Goal: Task Accomplishment & Management: Manage account settings

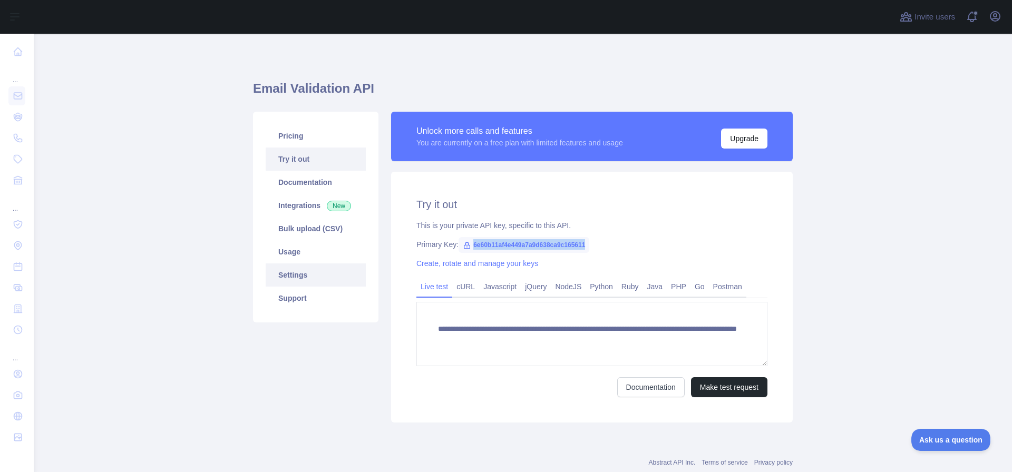
click at [306, 277] on link "Settings" at bounding box center [316, 275] width 100 height 23
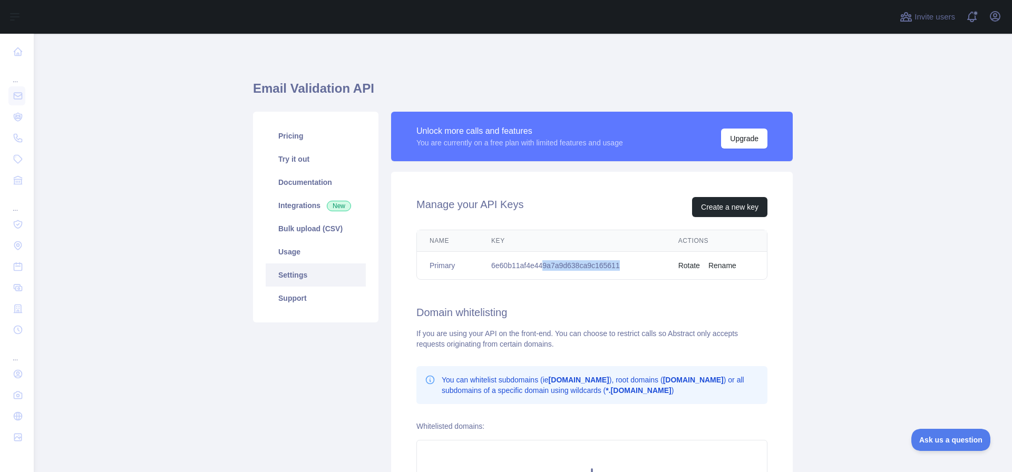
drag, startPoint x: 625, startPoint y: 260, endPoint x: 542, endPoint y: 265, distance: 83.9
click at [542, 265] on td "6e60b11af4e449a7a9d638ca9c165611" at bounding box center [572, 266] width 187 height 28
click at [731, 205] on button "Create a new key" at bounding box center [729, 207] width 75 height 20
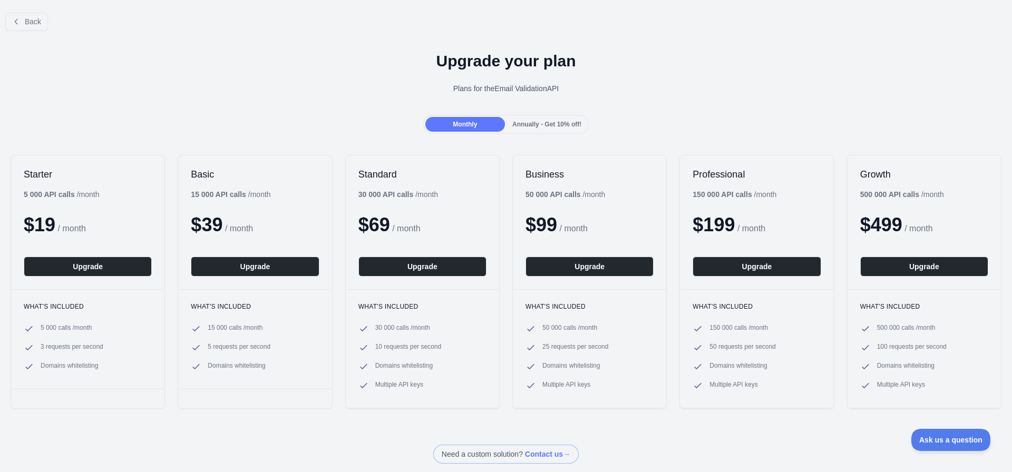
drag, startPoint x: 522, startPoint y: 195, endPoint x: 576, endPoint y: 195, distance: 54.3
click at [576, 195] on div "50 000 API calls / month" at bounding box center [566, 194] width 80 height 11
drag, startPoint x: 576, startPoint y: 195, endPoint x: 520, endPoint y: 195, distance: 56.4
click at [520, 195] on div "Business 50 000 API calls / month $ 99 / month Upgrade" at bounding box center [589, 223] width 153 height 134
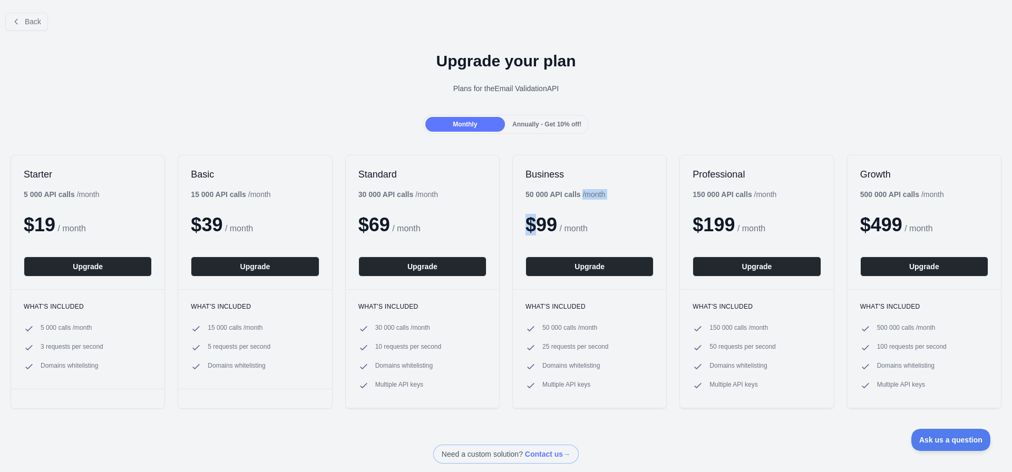
click at [520, 195] on div "Business 50 000 API calls / month $ 99 / month Upgrade" at bounding box center [589, 223] width 153 height 134
drag, startPoint x: 520, startPoint y: 195, endPoint x: 566, endPoint y: 192, distance: 46.5
click at [566, 192] on div "Business 50 000 API calls / month $ 99 / month Upgrade" at bounding box center [589, 223] width 153 height 134
click at [566, 192] on b "50 000 API calls" at bounding box center [553, 194] width 55 height 8
click at [27, 22] on span "Back" at bounding box center [33, 21] width 16 height 8
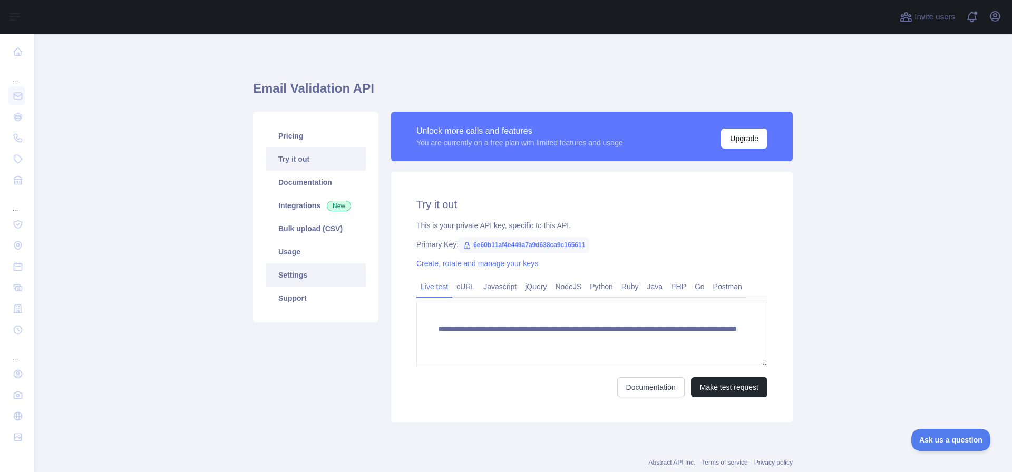
click at [321, 277] on link "Settings" at bounding box center [316, 275] width 100 height 23
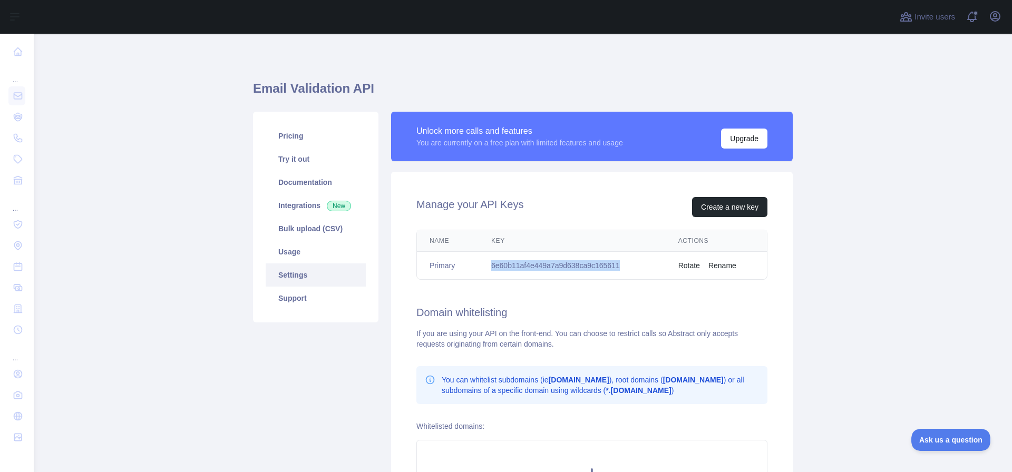
drag, startPoint x: 624, startPoint y: 264, endPoint x: 485, endPoint y: 267, distance: 139.2
click at [485, 267] on td "6e60b11af4e449a7a9d638ca9c165611" at bounding box center [572, 266] width 187 height 28
click at [732, 211] on button "Create a new key" at bounding box center [729, 207] width 75 height 20
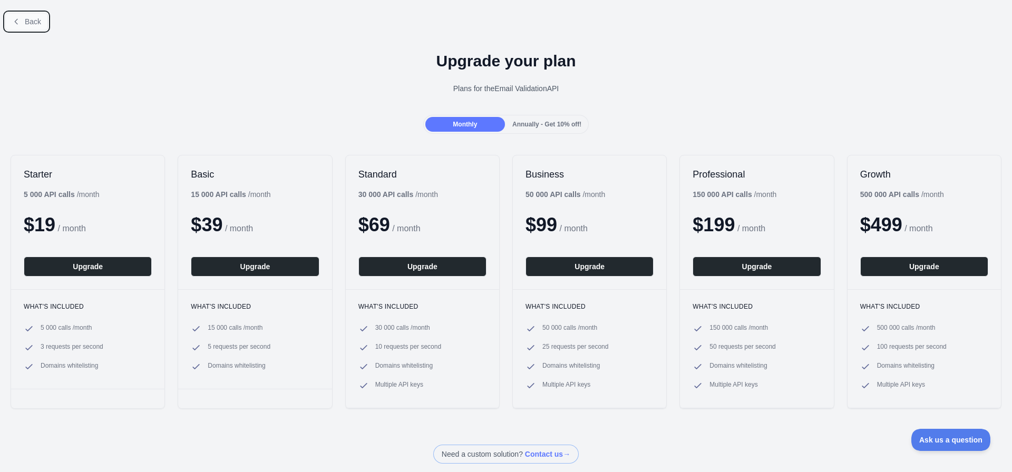
click at [32, 25] on span "Back" at bounding box center [33, 21] width 16 height 8
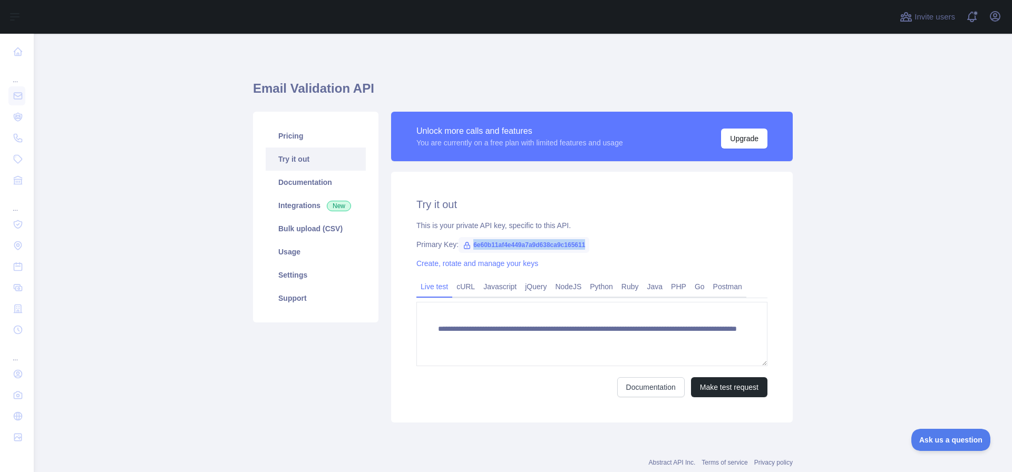
drag, startPoint x: 593, startPoint y: 249, endPoint x: 469, endPoint y: 245, distance: 123.4
click at [469, 245] on div "Primary Key: 6e60b11af4e449a7a9d638ca9c165611" at bounding box center [592, 244] width 351 height 11
click at [301, 274] on link "Settings" at bounding box center [316, 275] width 100 height 23
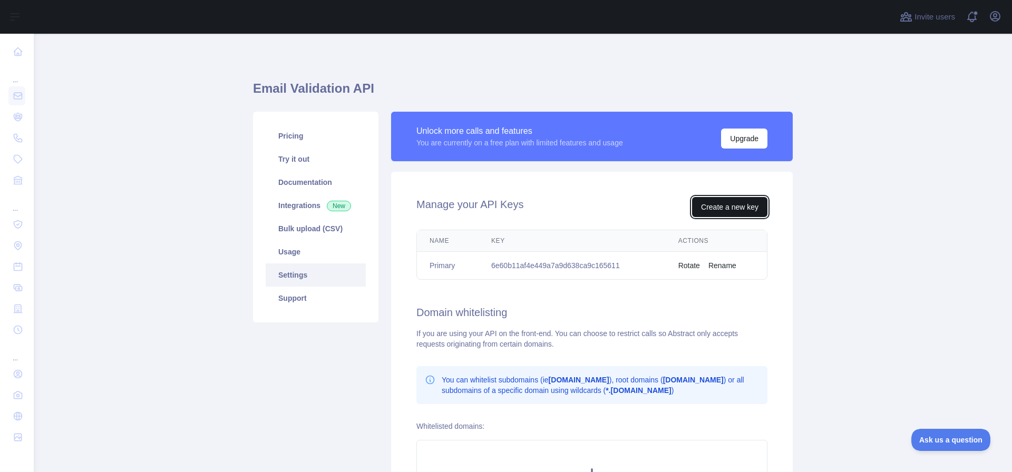
click at [711, 209] on button "Create a new key" at bounding box center [729, 207] width 75 height 20
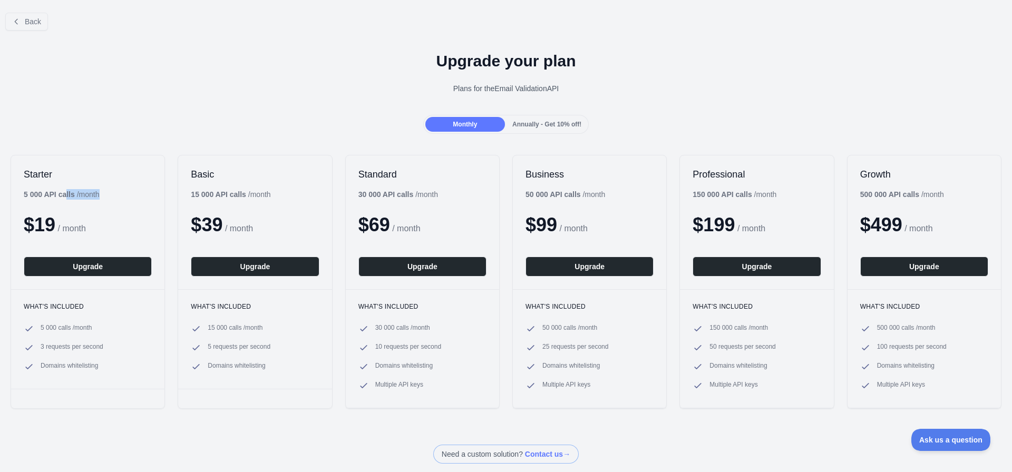
drag, startPoint x: 18, startPoint y: 198, endPoint x: 62, endPoint y: 195, distance: 43.4
click at [62, 195] on div "Starter 5 000 API calls / month $ 19 / month Upgrade" at bounding box center [87, 223] width 153 height 134
click at [62, 195] on b "5 000 API calls" at bounding box center [49, 194] width 51 height 8
drag, startPoint x: 193, startPoint y: 185, endPoint x: 248, endPoint y: 181, distance: 55.0
click at [248, 181] on div "Basic 15 000 API calls / month $ 39 / month Upgrade" at bounding box center [254, 223] width 153 height 134
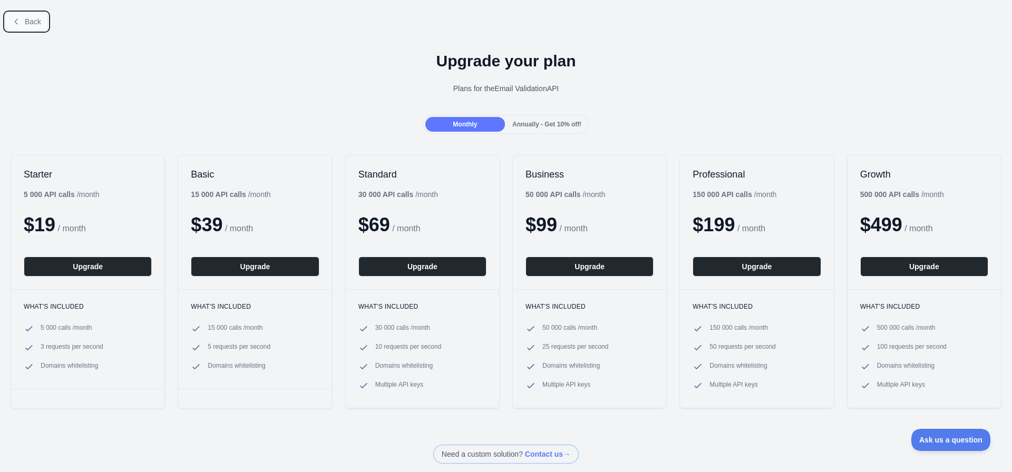
click at [23, 14] on button "Back" at bounding box center [26, 22] width 43 height 18
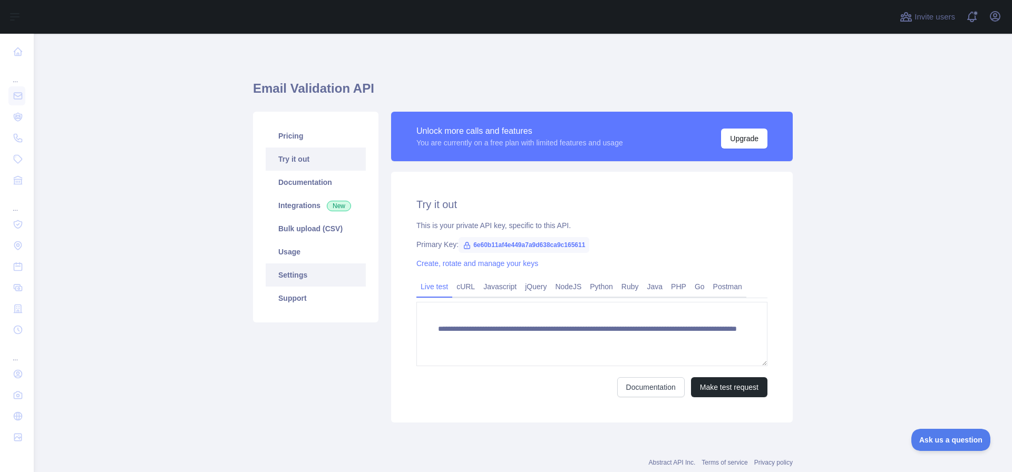
click at [308, 274] on link "Settings" at bounding box center [316, 275] width 100 height 23
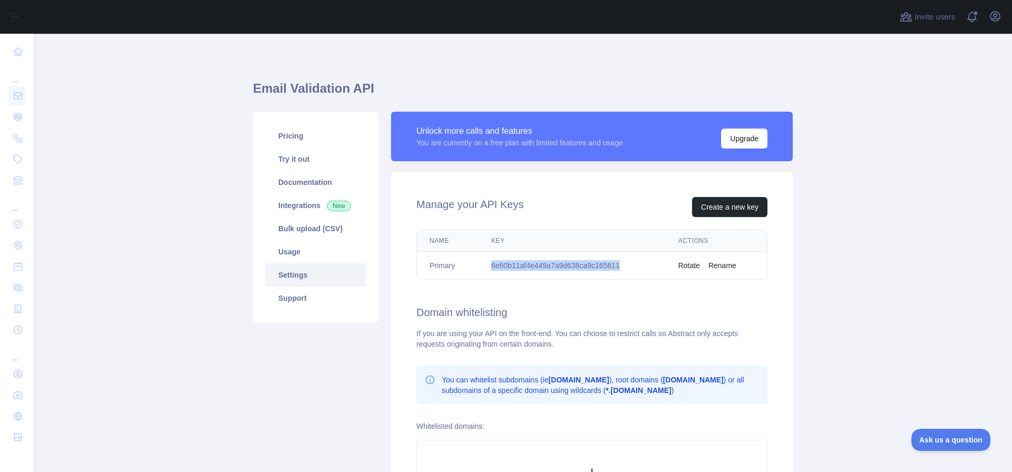
drag, startPoint x: 633, startPoint y: 260, endPoint x: 488, endPoint y: 266, distance: 145.6
click at [488, 266] on td "6e60b11af4e449a7a9d638ca9c165611" at bounding box center [572, 266] width 187 height 28
click at [706, 207] on button "Create a new key" at bounding box center [729, 207] width 75 height 20
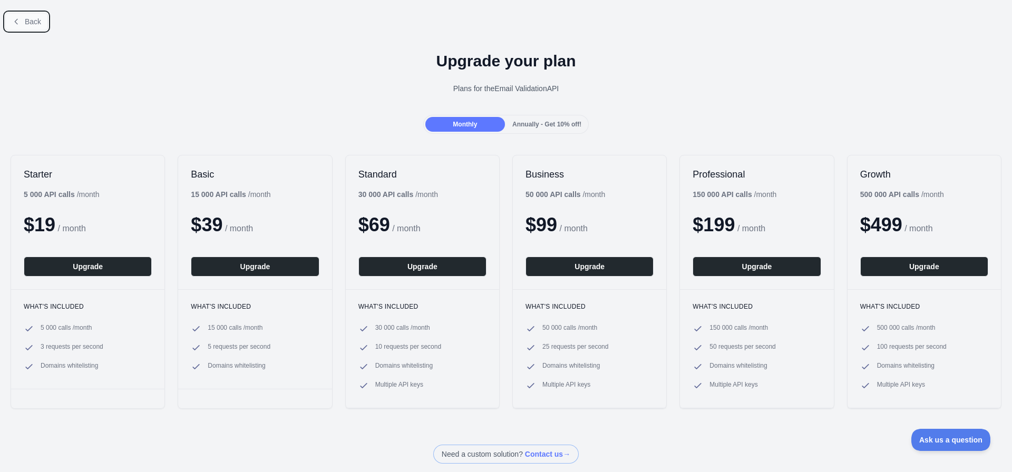
click at [26, 15] on button "Back" at bounding box center [26, 22] width 43 height 18
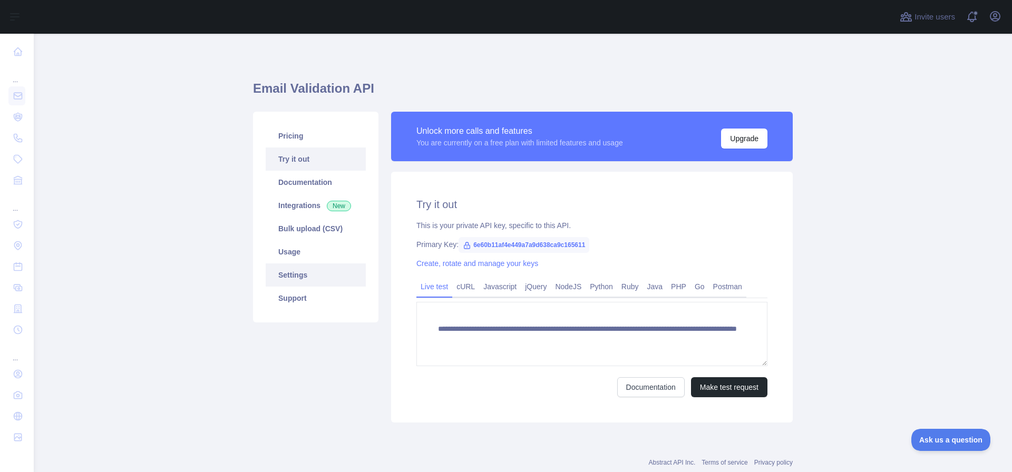
click at [306, 265] on link "Settings" at bounding box center [316, 275] width 100 height 23
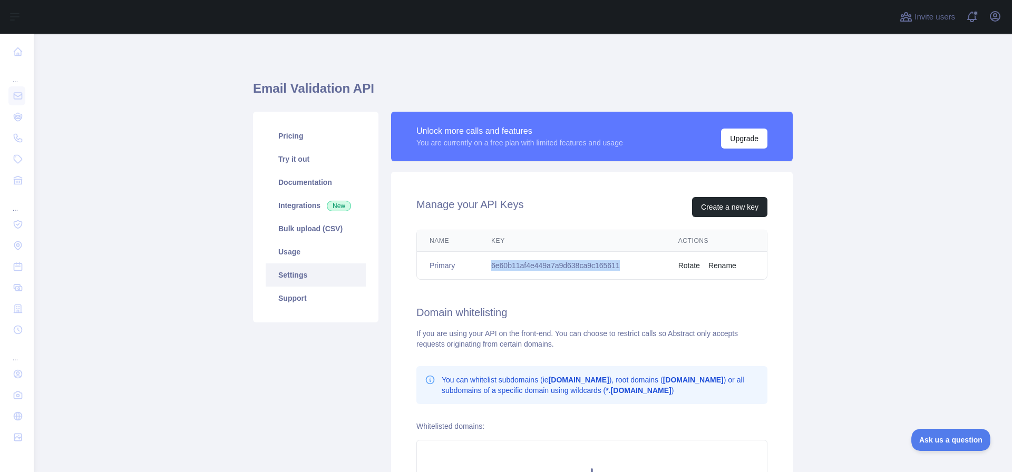
drag, startPoint x: 626, startPoint y: 264, endPoint x: 480, endPoint y: 270, distance: 146.2
click at [480, 270] on td "6e60b11af4e449a7a9d638ca9c165611" at bounding box center [572, 266] width 187 height 28
drag, startPoint x: 487, startPoint y: 270, endPoint x: 624, endPoint y: 265, distance: 137.7
click at [624, 265] on td "6e60b11af4e449a7a9d638ca9c165611" at bounding box center [572, 266] width 187 height 28
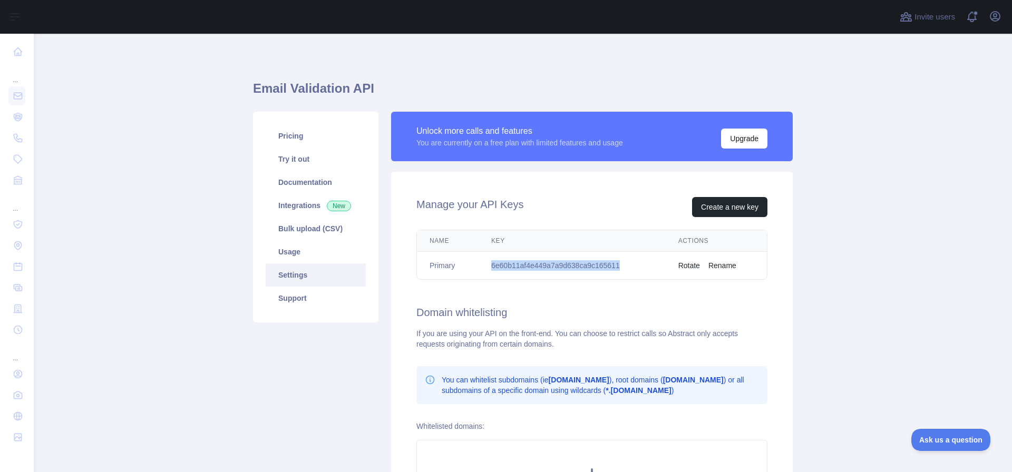
click at [624, 265] on td "6e60b11af4e449a7a9d638ca9c165611" at bounding box center [572, 266] width 187 height 28
drag, startPoint x: 624, startPoint y: 265, endPoint x: 486, endPoint y: 268, distance: 138.2
click at [486, 268] on td "6e60b11af4e449a7a9d638ca9c165611" at bounding box center [572, 266] width 187 height 28
drag, startPoint x: 486, startPoint y: 268, endPoint x: 630, endPoint y: 265, distance: 144.0
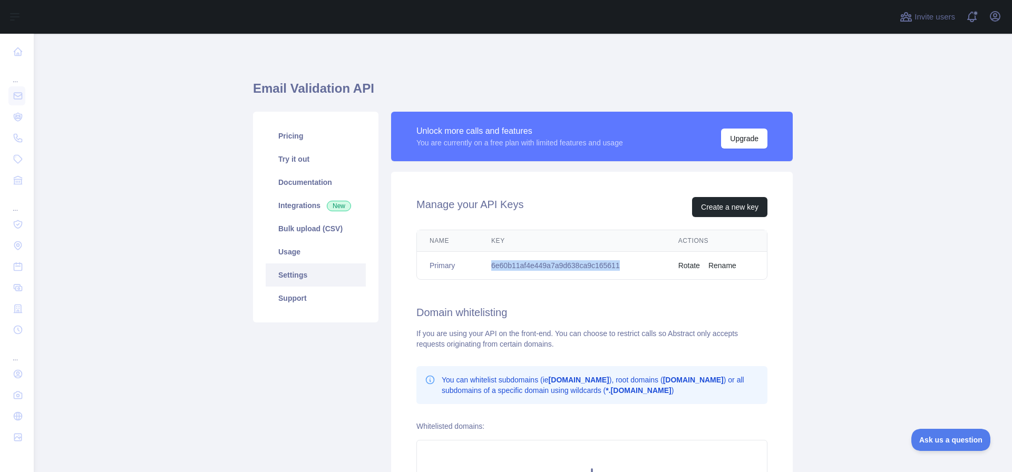
click at [630, 265] on td "6e60b11af4e449a7a9d638ca9c165611" at bounding box center [572, 266] width 187 height 28
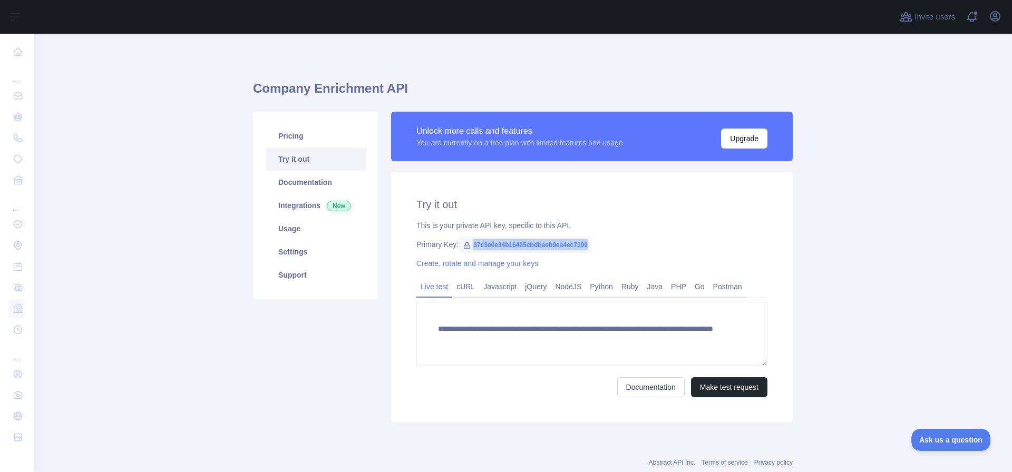
drag, startPoint x: 583, startPoint y: 243, endPoint x: 468, endPoint y: 247, distance: 115.0
click at [468, 247] on span "37c3e0e34b16465cbdbaeb9ea4ec7399" at bounding box center [525, 245] width 133 height 16
copy span "37c3e0e34b16465cbdbaeb9ea4ec7399"
